Goal: Task Accomplishment & Management: Manage account settings

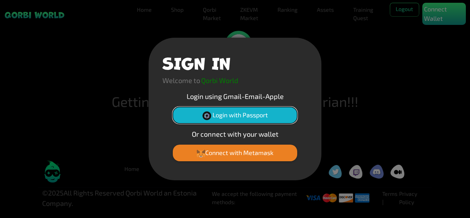
click at [269, 113] on button "Login with Passport" at bounding box center [235, 115] width 124 height 17
click at [238, 113] on button "Login with Passport" at bounding box center [235, 115] width 124 height 17
